Goal: Task Accomplishment & Management: Manage account settings

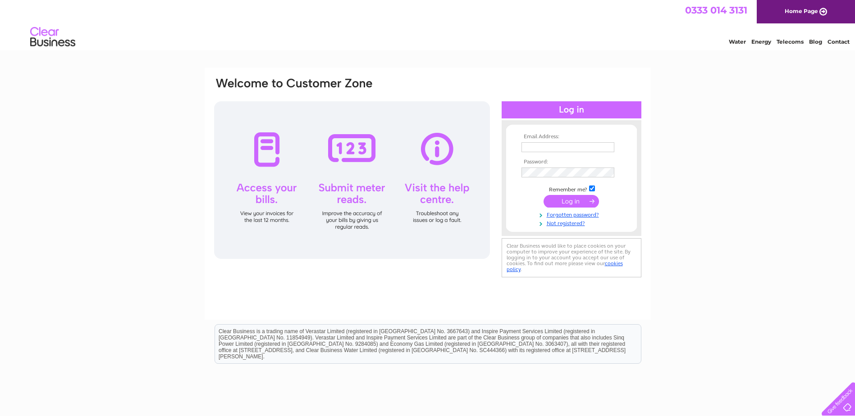
click at [608, 148] on input "text" at bounding box center [567, 147] width 93 height 10
type input "arcadia1@talktalkbusiness.net"
click at [562, 201] on input "submit" at bounding box center [570, 202] width 55 height 13
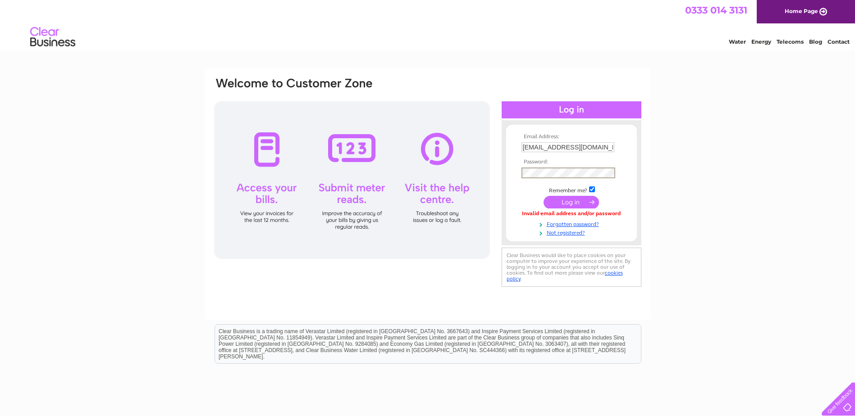
click at [543, 196] on input "submit" at bounding box center [570, 202] width 55 height 13
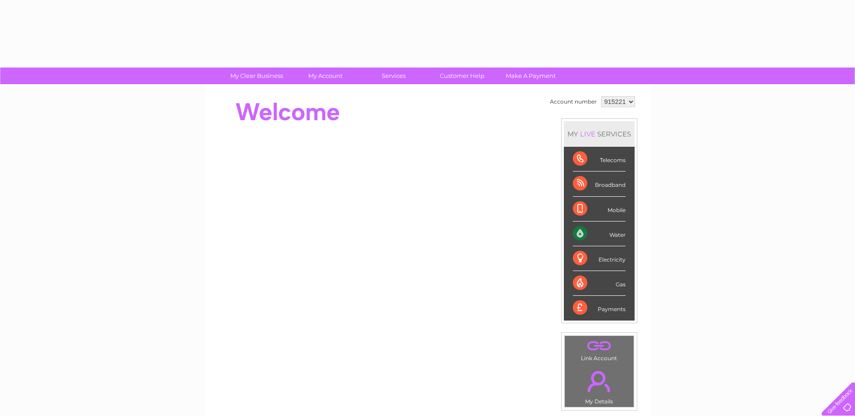
click at [577, 202] on div "Mobile" at bounding box center [599, 209] width 53 height 25
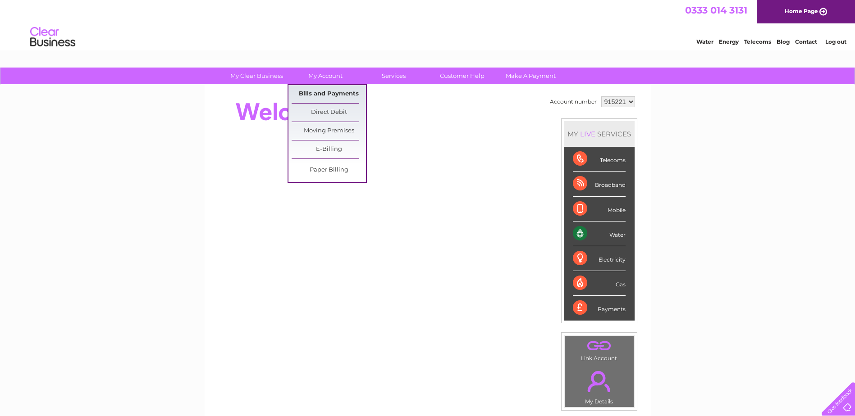
click at [313, 92] on link "Bills and Payments" at bounding box center [329, 94] width 74 height 18
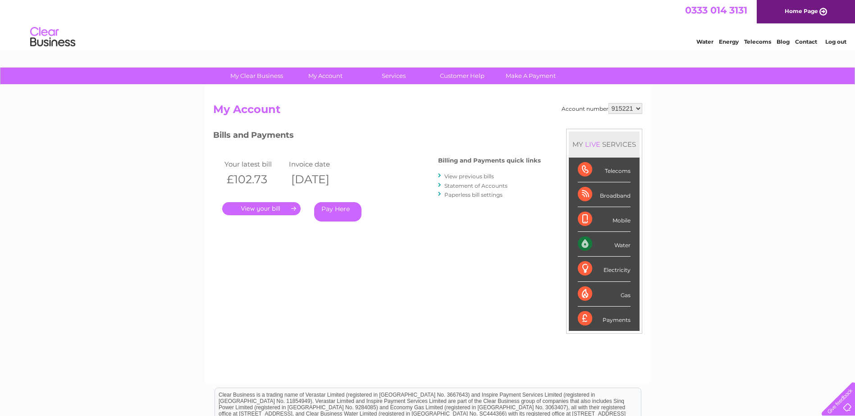
click at [255, 211] on link "." at bounding box center [261, 208] width 78 height 13
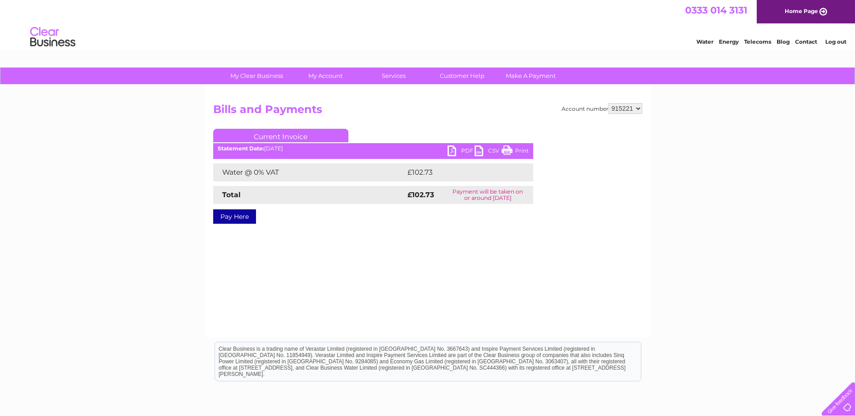
click at [460, 149] on link "PDF" at bounding box center [460, 152] width 27 height 13
click at [638, 108] on select "915221 915229 939566" at bounding box center [625, 108] width 34 height 11
select select "915229"
click at [608, 103] on select "915221 915229 939566" at bounding box center [625, 108] width 34 height 11
click at [450, 149] on link "PDF" at bounding box center [460, 152] width 27 height 13
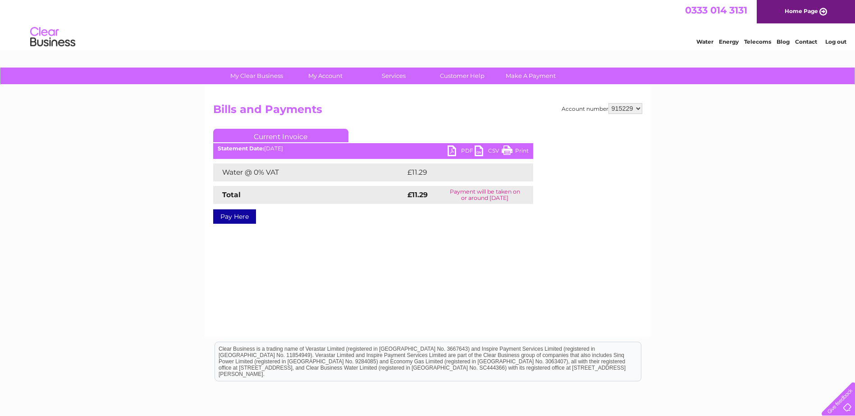
click at [637, 110] on select "915221 915229 939566" at bounding box center [625, 108] width 34 height 11
select select "939566"
click at [608, 103] on select "915221 915229 939566" at bounding box center [625, 108] width 34 height 11
click at [464, 150] on link "PDF" at bounding box center [460, 152] width 27 height 13
